Goal: Obtain resource: Download file/media

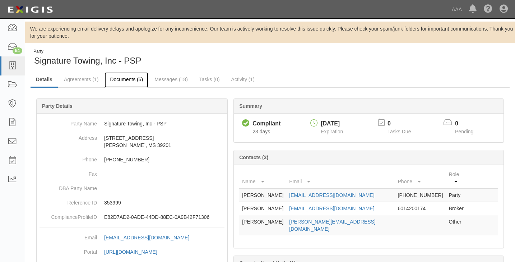
click at [121, 77] on link "Documents (5)" at bounding box center [126, 79] width 44 height 15
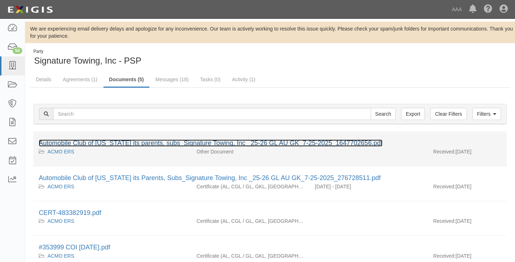
click at [113, 143] on link "Automobile Club of [US_STATE] its parents, subs_Signature Towing, Inc _25-26 GL…" at bounding box center [211, 142] width 344 height 7
